Goal: Check status: Check status

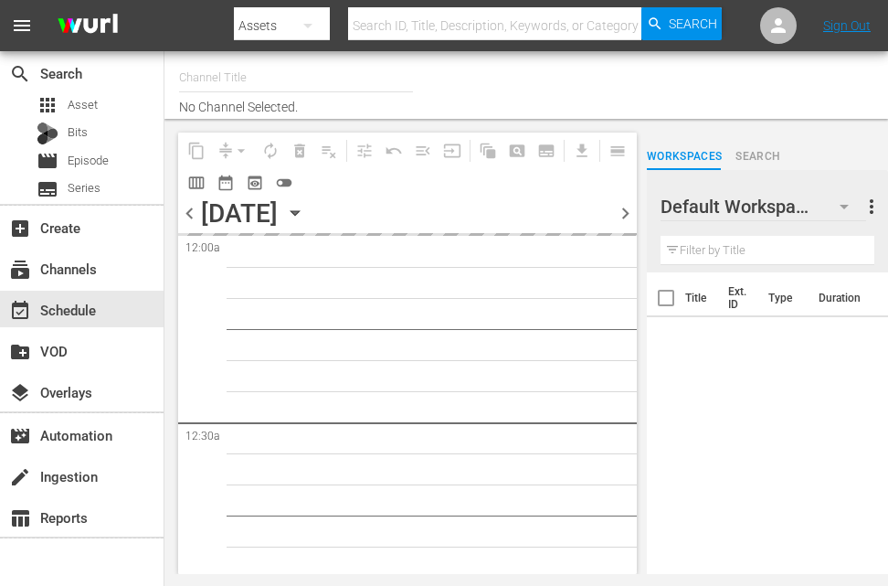
type input "Nosey_8min (1494)"
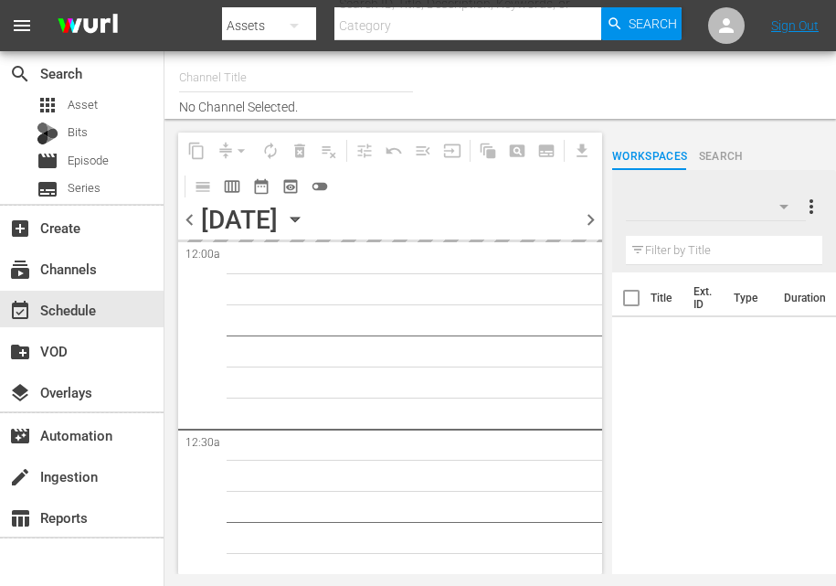
type input "Nosey_8min (1494)"
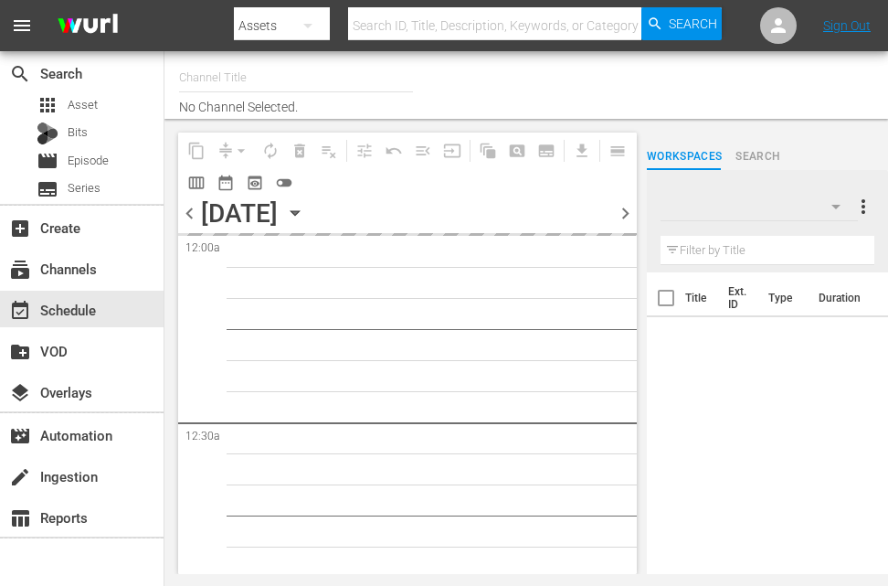
type input "Nosey_8min (1494)"
